Goal: Download file/media

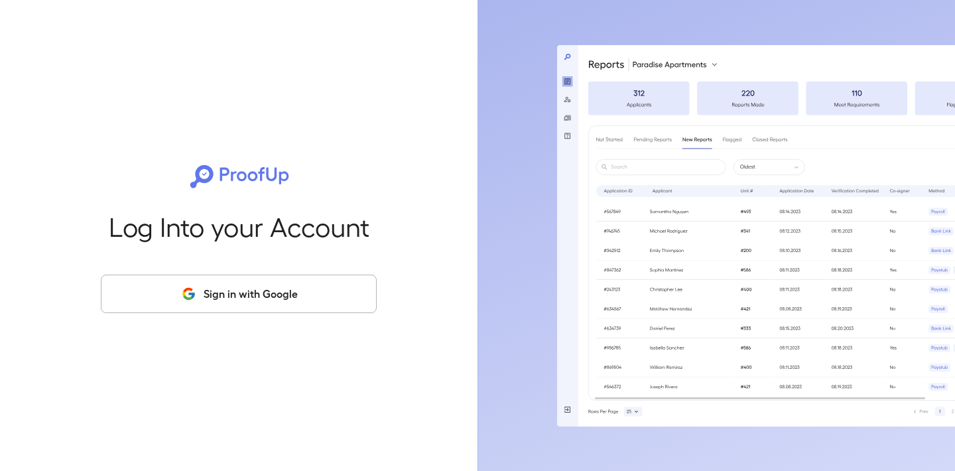
click at [227, 293] on button "Sign in with Google" at bounding box center [239, 294] width 276 height 38
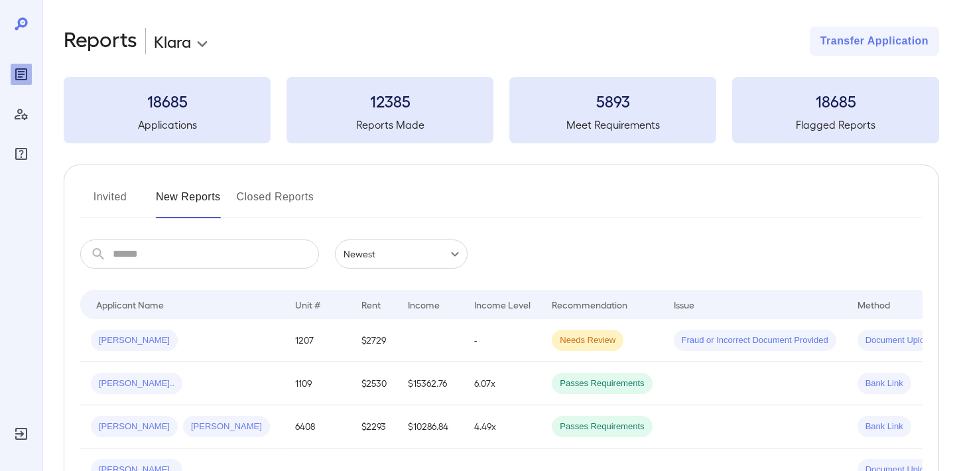
click at [23, 117] on icon "Manage Users" at bounding box center [21, 114] width 13 height 11
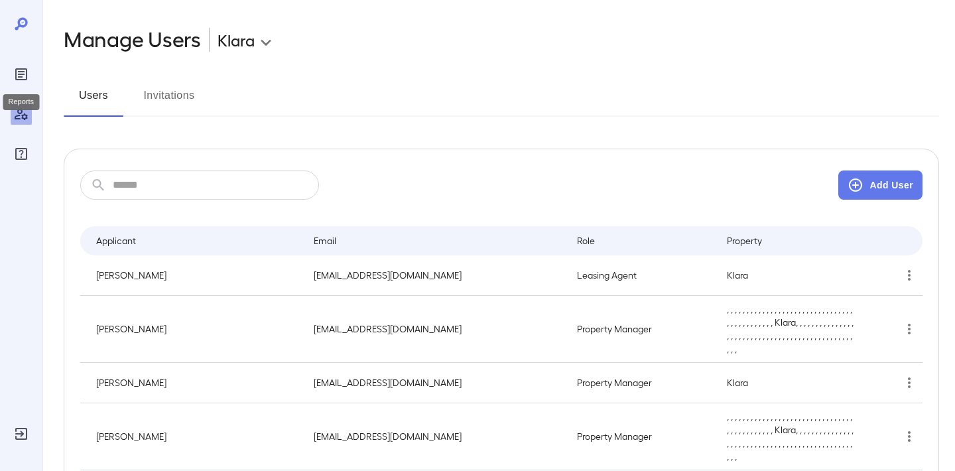
click at [16, 70] on icon "Reports" at bounding box center [21, 74] width 12 height 12
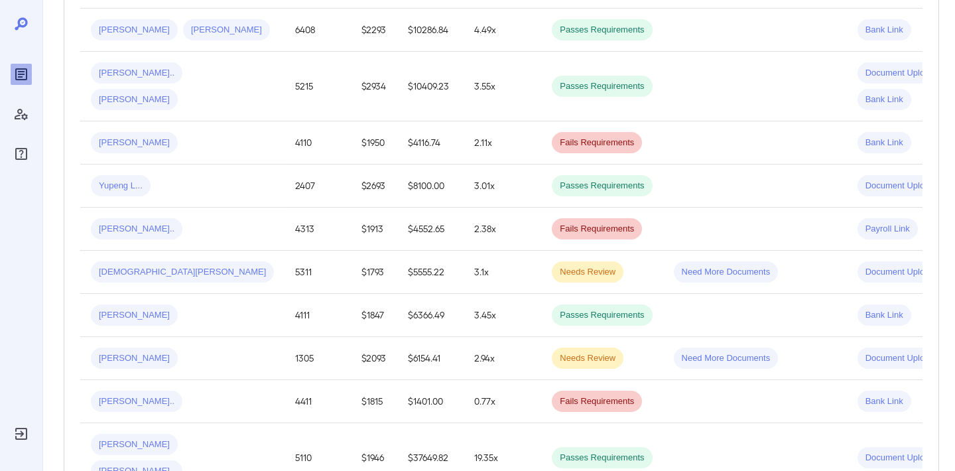
scroll to position [402, 0]
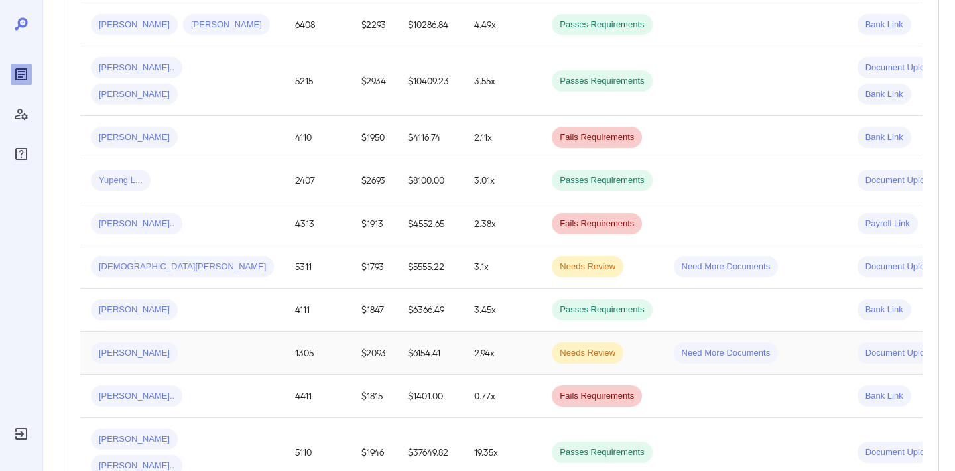
click at [117, 355] on span "[PERSON_NAME]" at bounding box center [134, 353] width 87 height 13
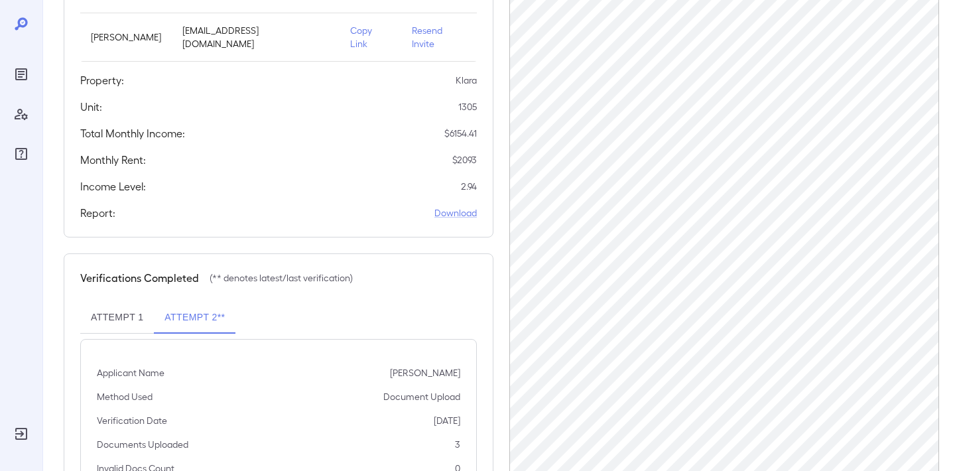
scroll to position [189, 0]
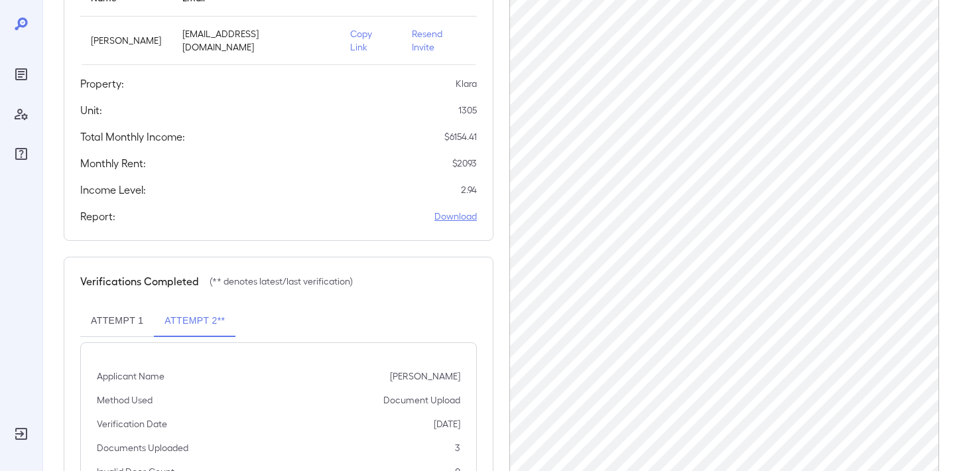
click at [449, 210] on link "Download" at bounding box center [456, 216] width 42 height 13
